Goal: Information Seeking & Learning: Learn about a topic

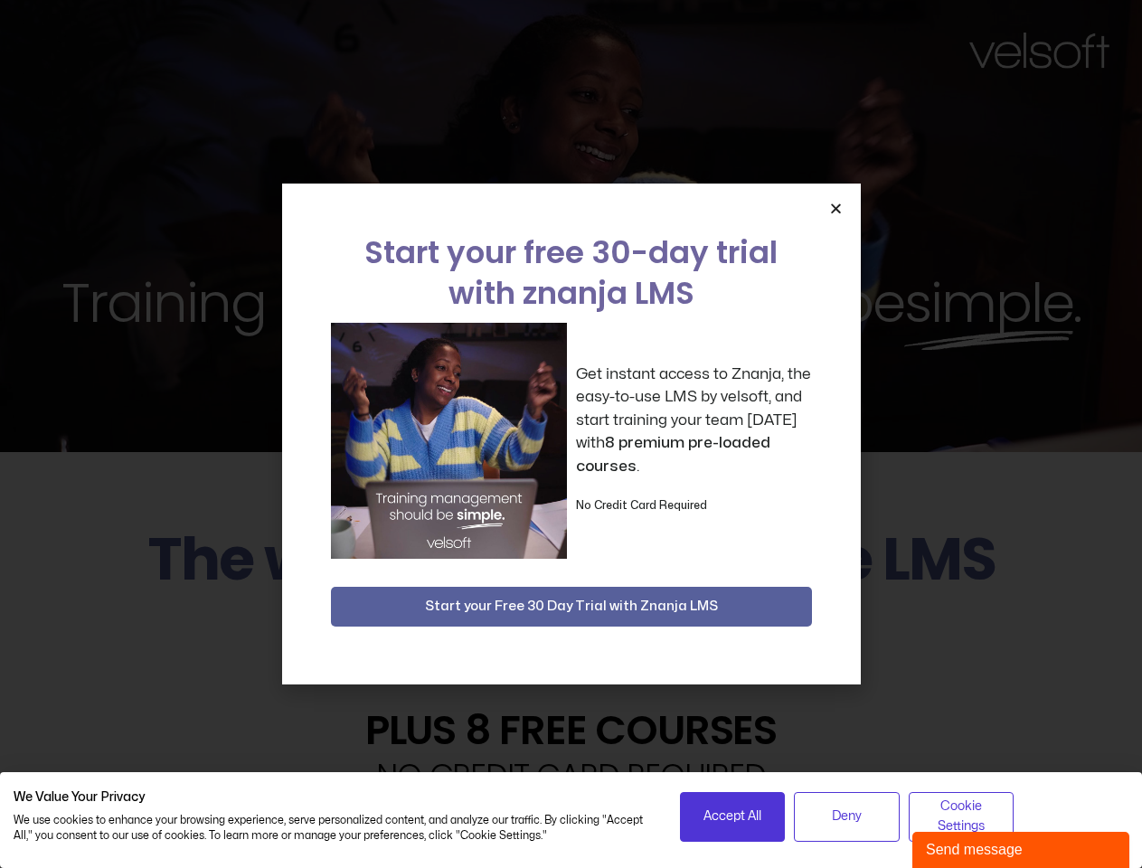
click at [570, 434] on div "Get instant access to Znanja, the easy-to-use LMS by velsoft, and start trainin…" at bounding box center [571, 441] width 481 height 236
click at [835, 208] on icon "Close" at bounding box center [836, 209] width 14 height 14
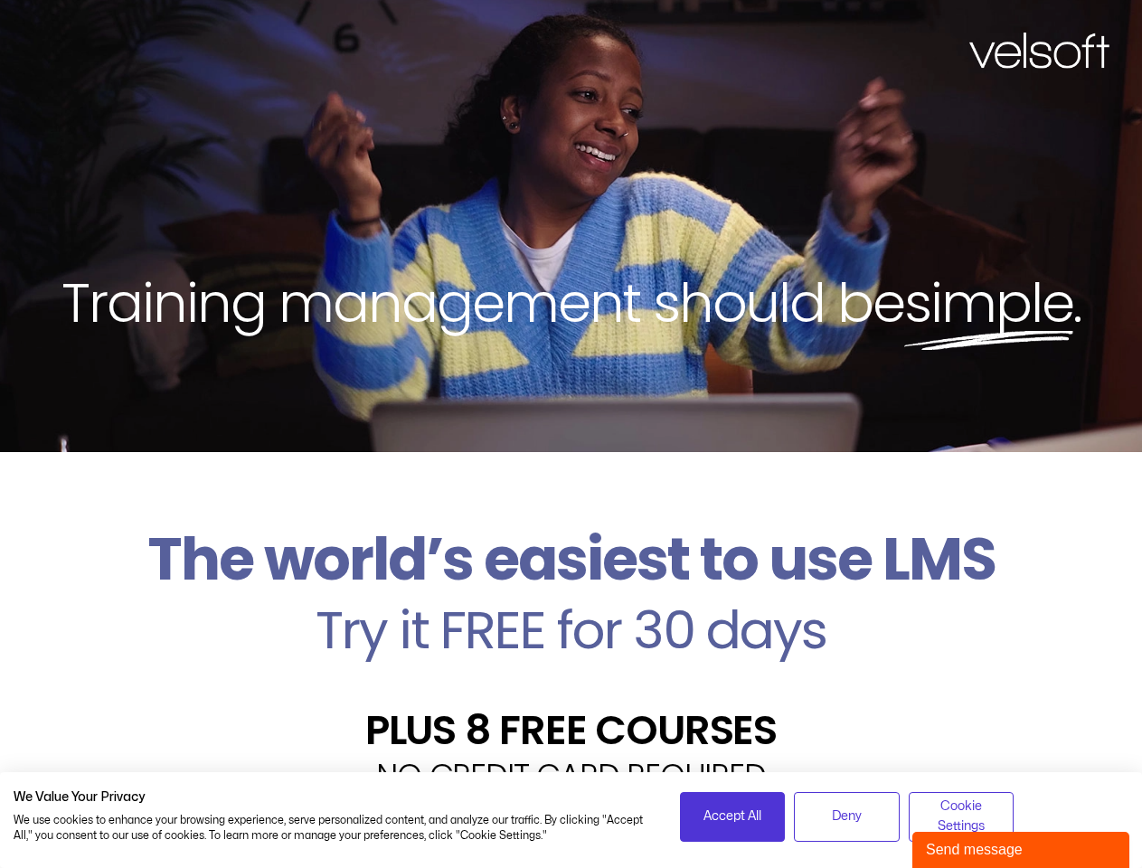
click at [571, 606] on h2 "Try it FREE for 30 days" at bounding box center [571, 630] width 1114 height 52
click at [732, 816] on span "Accept All" at bounding box center [732, 816] width 58 height 20
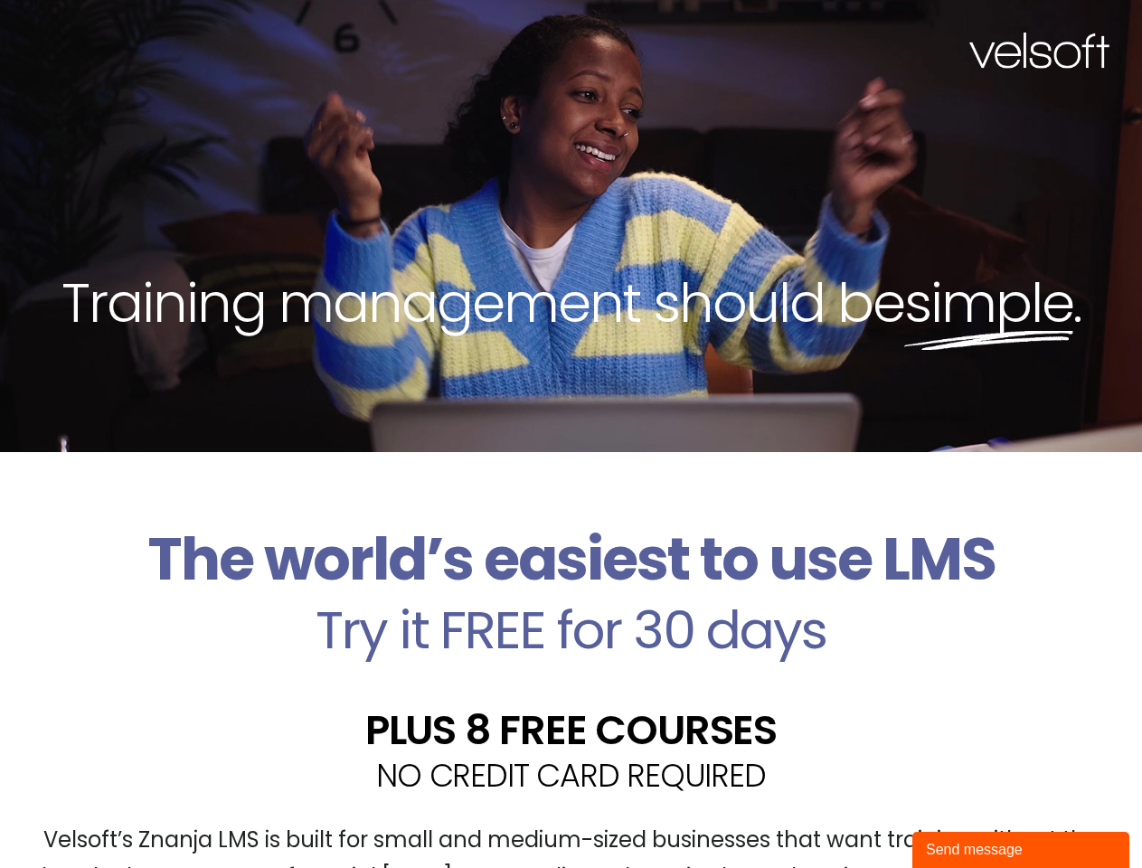
click at [846, 816] on div "Velsoft’s Znanja LMS is built for small and medium-sized businesses that want t…" at bounding box center [571, 866] width 1114 height 132
click at [961, 816] on div "Velsoft’s Znanja LMS is built for small and medium-sized businesses that want t…" at bounding box center [571, 866] width 1114 height 132
click at [1020, 850] on div "Send message" at bounding box center [1021, 850] width 190 height 22
